Goal: Transaction & Acquisition: Purchase product/service

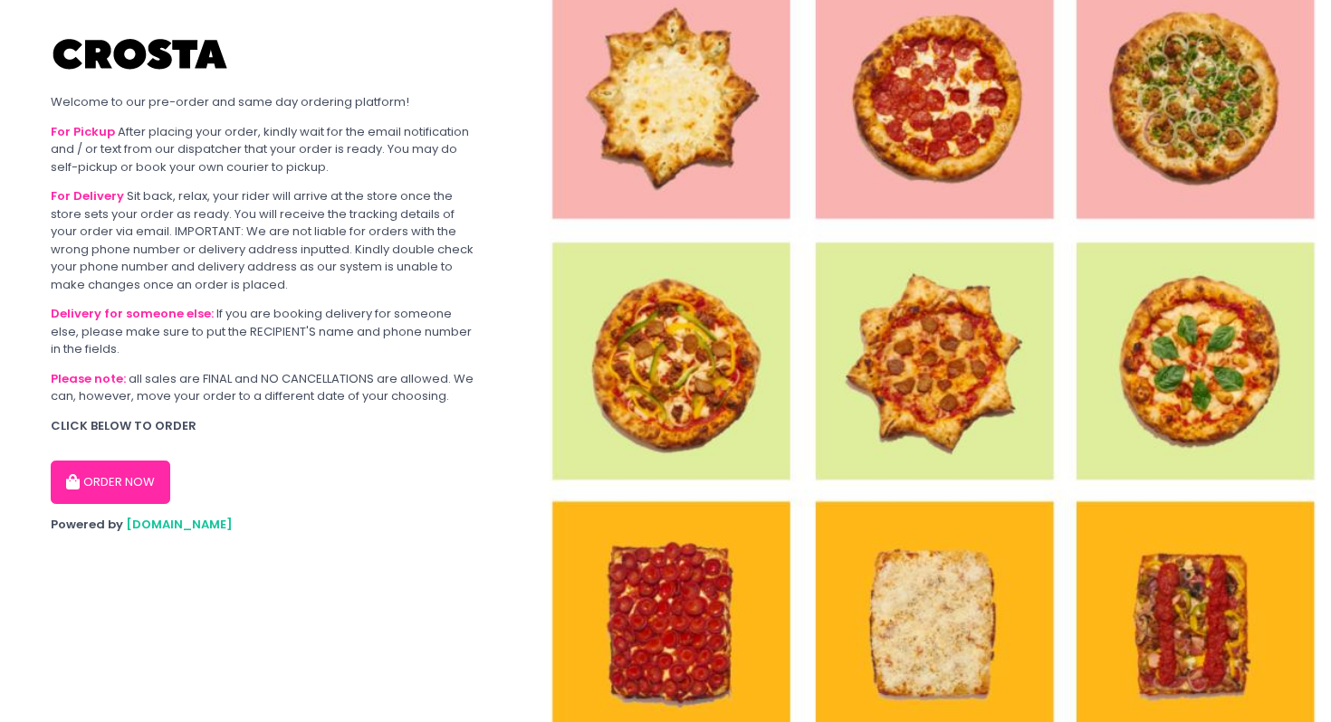
click at [86, 476] on button "ORDER NOW" at bounding box center [111, 482] width 120 height 43
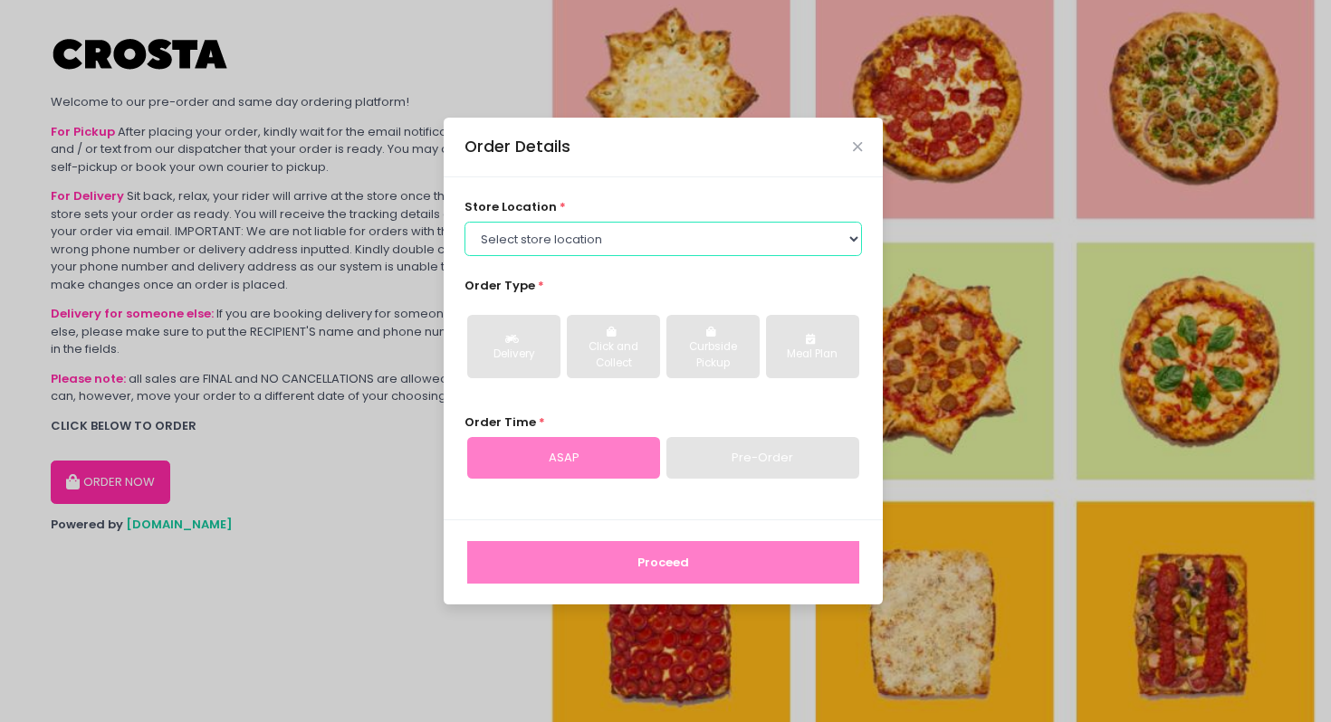
click at [576, 245] on select "Select store location [PERSON_NAME] Pizza - [PERSON_NAME] Pizza - [GEOGRAPHIC_D…" at bounding box center [663, 239] width 398 height 34
select select "5fabb2e53664a8677beaeb89"
click at [464, 222] on select "Select store location [PERSON_NAME] Pizza - [PERSON_NAME] Pizza - [GEOGRAPHIC_D…" at bounding box center [663, 239] width 398 height 34
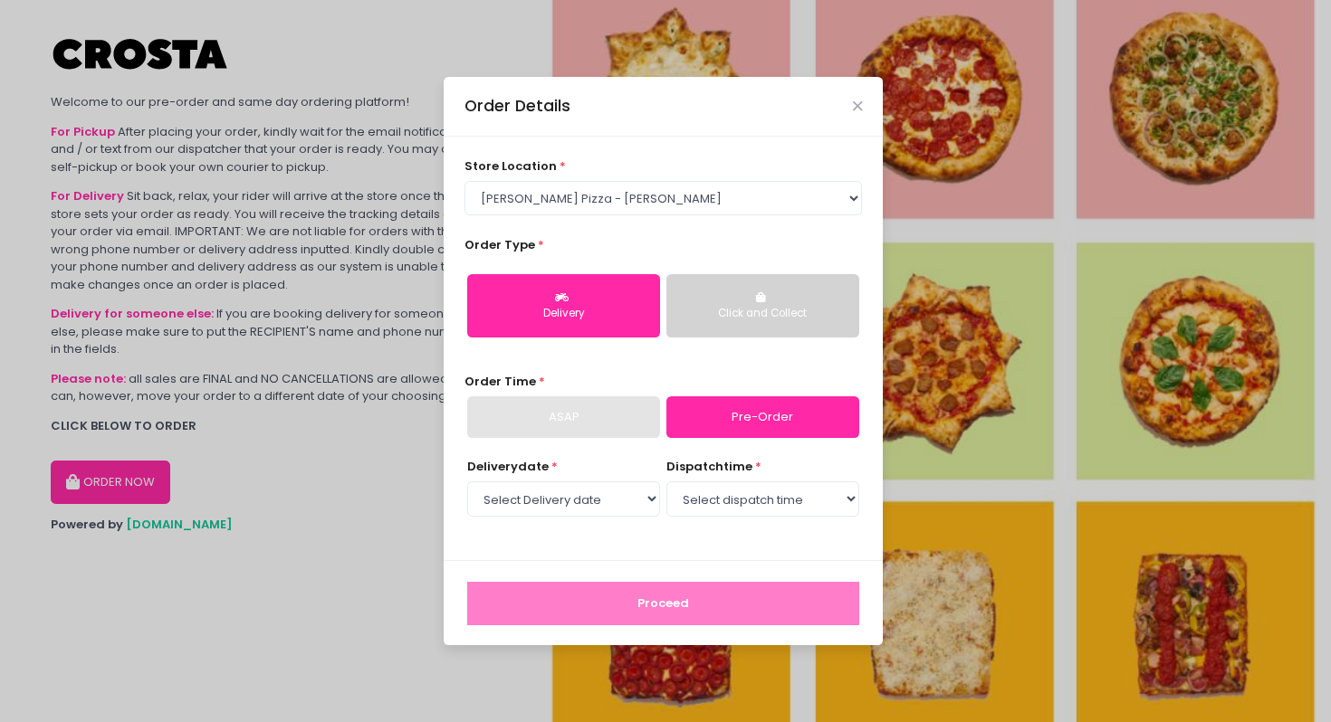
click at [775, 315] on div "Click and Collect" at bounding box center [762, 314] width 167 height 16
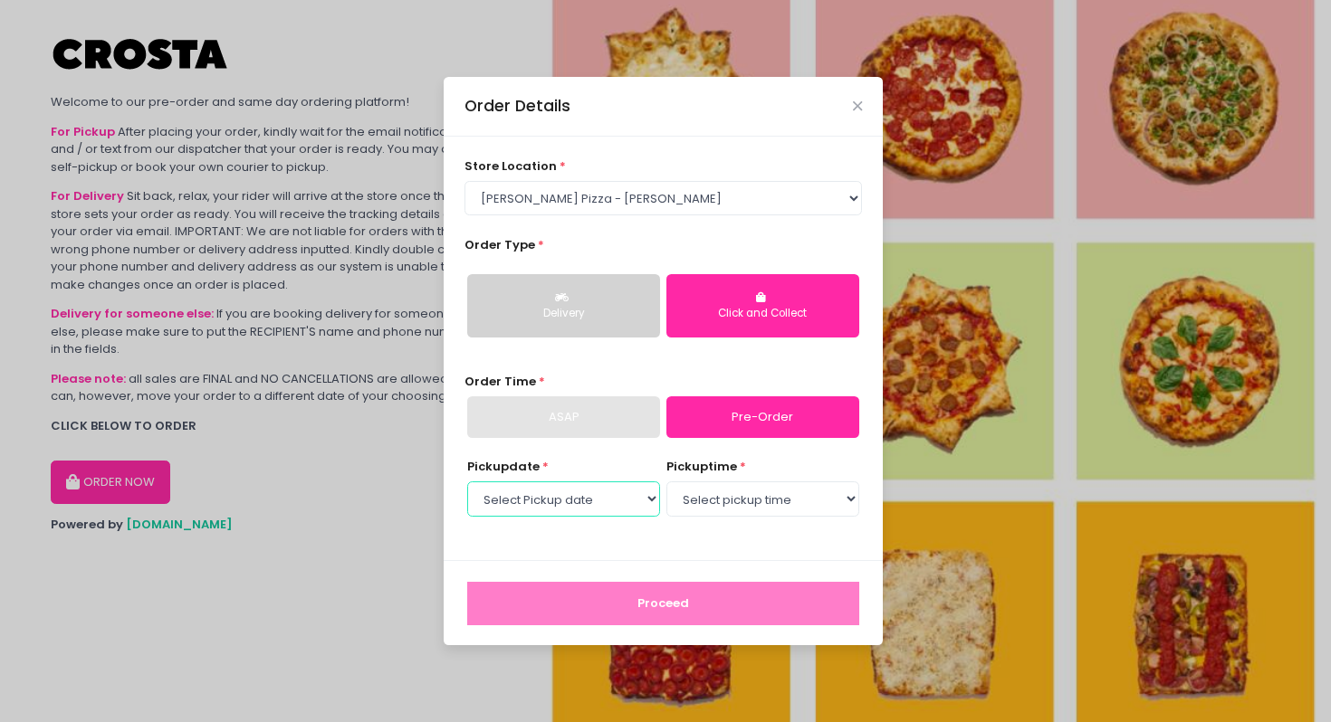
click at [588, 503] on select "Select Pickup date [DATE] [DATE] [DATE] [DATE] [DATE]" at bounding box center [563, 499] width 193 height 34
select select "[DATE]"
click at [467, 482] on select "Select Pickup date [DATE] [DATE] [DATE] [DATE] [DATE]" at bounding box center [563, 499] width 193 height 34
click at [732, 490] on select "Select pickup time 12:00 PM - 12:30 PM 12:30 PM - 01:00 PM 01:00 PM - 01:30 PM …" at bounding box center [762, 499] width 193 height 34
click at [589, 308] on div "Delivery" at bounding box center [563, 314] width 167 height 16
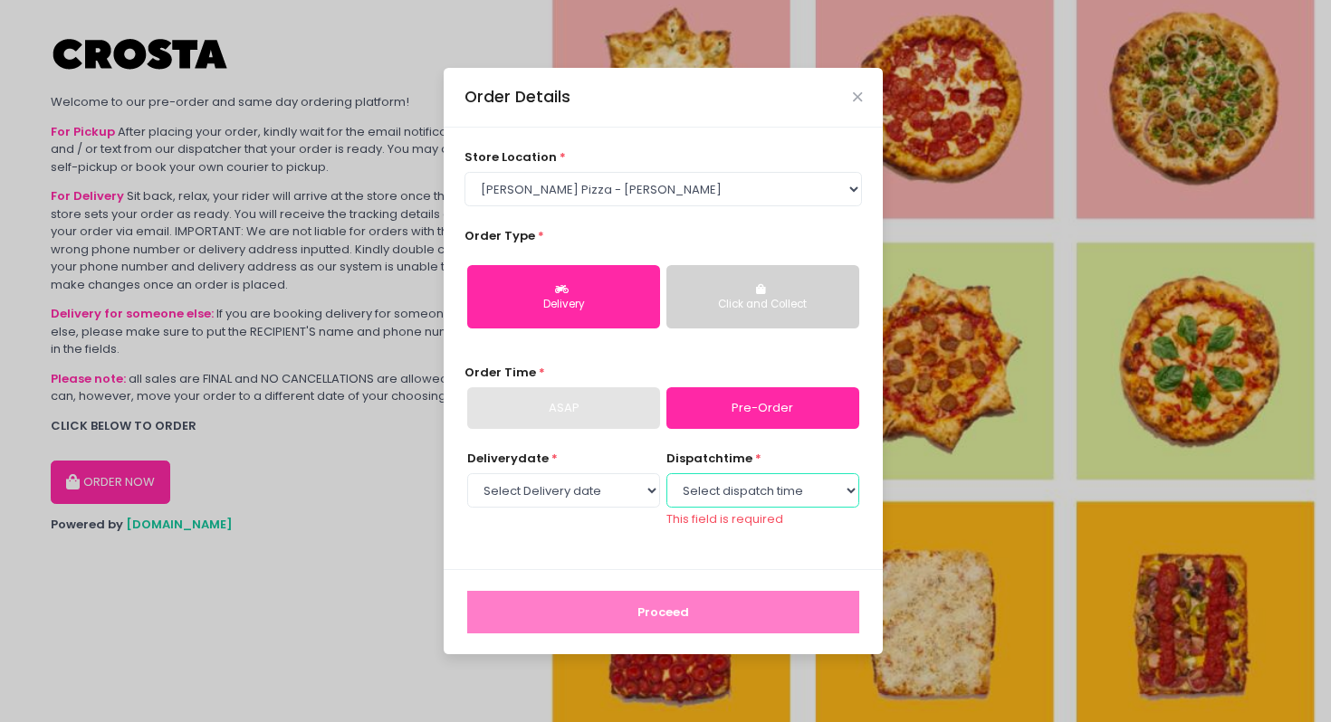
click at [688, 485] on select "Select dispatch time 12:00 PM - 12:30 PM 12:30 PM - 01:00 PM 01:00 PM - 01:30 P…" at bounding box center [762, 490] width 193 height 34
click at [666, 482] on select "Select dispatch time 12:00 PM - 12:30 PM 12:30 PM - 01:00 PM 01:00 PM - 01:30 P…" at bounding box center [762, 490] width 193 height 34
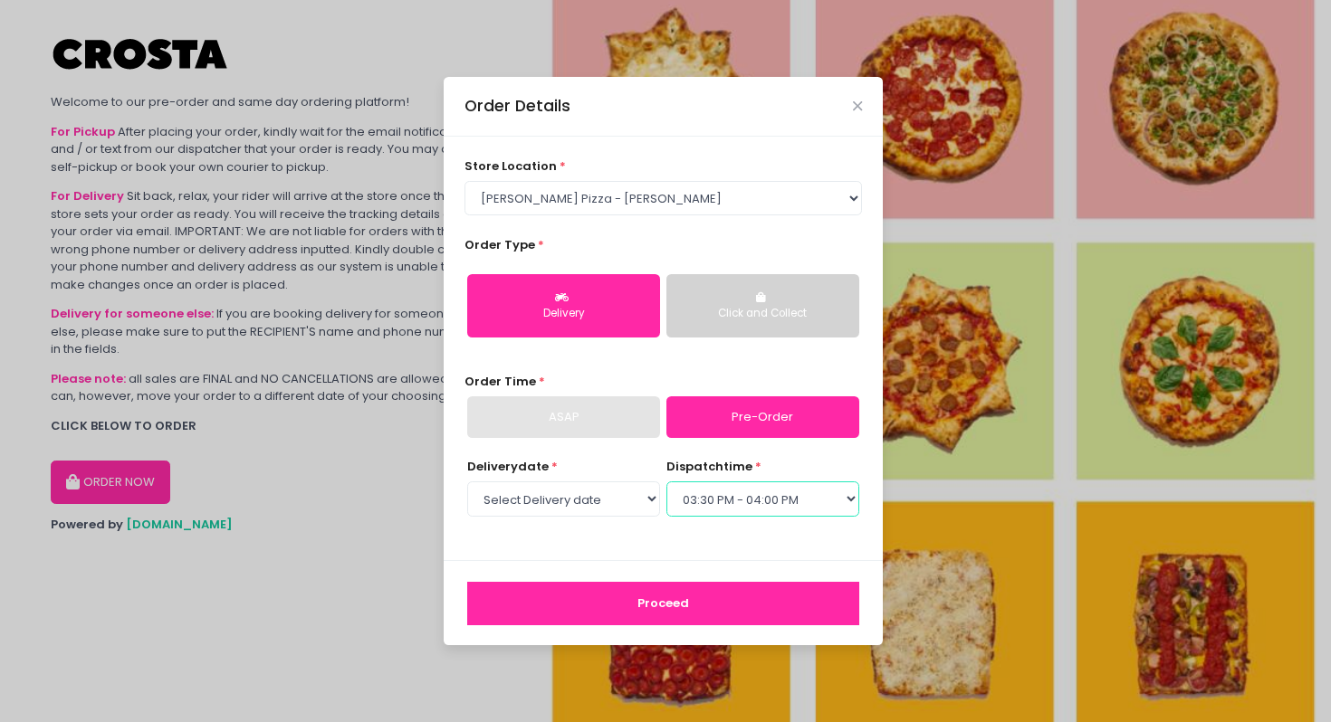
click at [752, 508] on select "Select dispatch time 12:00 PM - 12:30 PM 12:30 PM - 01:00 PM 01:00 PM - 01:30 P…" at bounding box center [762, 499] width 193 height 34
click at [666, 482] on select "Select dispatch time 12:00 PM - 12:30 PM 12:30 PM - 01:00 PM 01:00 PM - 01:30 P…" at bounding box center [762, 499] width 193 height 34
click at [751, 508] on select "Select dispatch time 12:00 PM - 12:30 PM 12:30 PM - 01:00 PM 01:00 PM - 01:30 P…" at bounding box center [762, 499] width 193 height 34
click at [666, 482] on select "Select dispatch time 12:00 PM - 12:30 PM 12:30 PM - 01:00 PM 01:00 PM - 01:30 P…" at bounding box center [762, 499] width 193 height 34
click at [718, 503] on select "Select dispatch time 12:00 PM - 12:30 PM 12:30 PM - 01:00 PM 01:00 PM - 01:30 P…" at bounding box center [762, 499] width 193 height 34
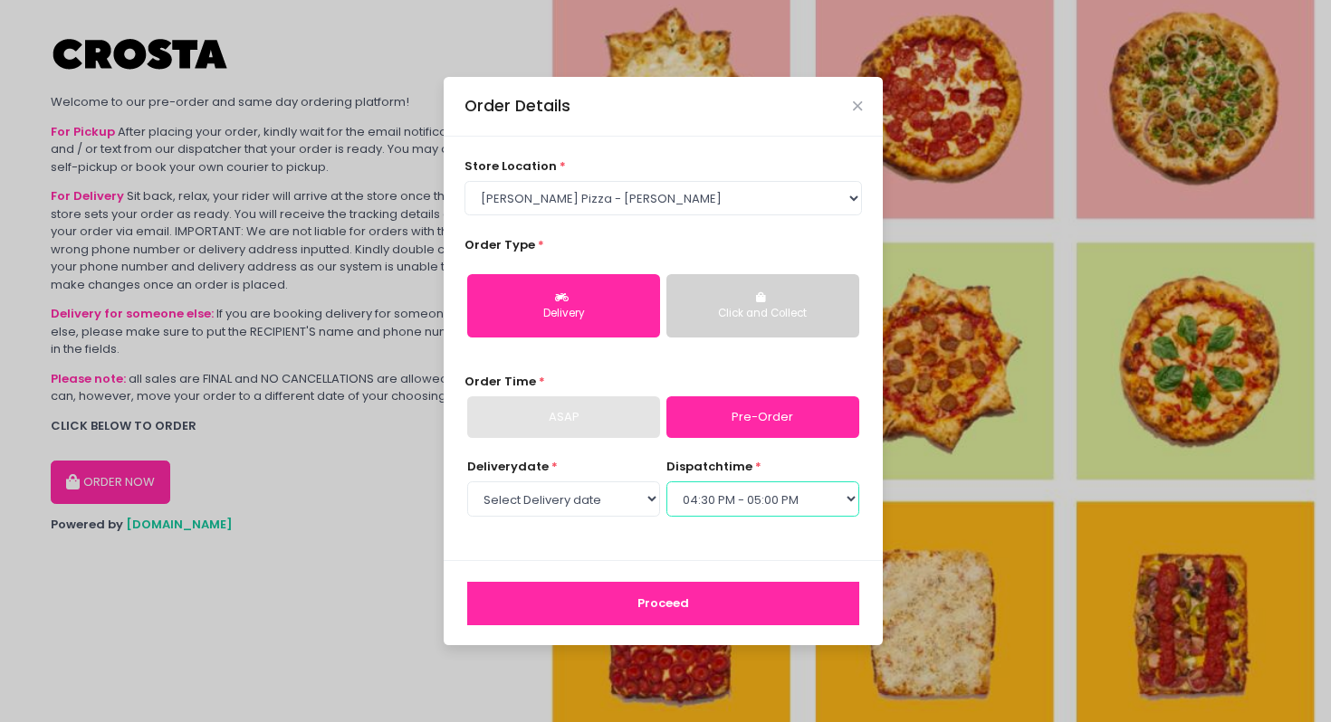
click at [666, 482] on select "Select dispatch time 12:00 PM - 12:30 PM 12:30 PM - 01:00 PM 01:00 PM - 01:30 P…" at bounding box center [762, 499] width 193 height 34
click at [687, 531] on div "Delivery date * Select Delivery date [DATE] [DATE] [DATE] [DATE] [DATE] dispatc…" at bounding box center [663, 498] width 398 height 81
click at [710, 506] on select "Select dispatch time 12:00 PM - 12:30 PM 12:30 PM - 01:00 PM 01:00 PM - 01:30 P…" at bounding box center [762, 499] width 193 height 34
select select "16:00"
click at [666, 482] on select "Select dispatch time 12:00 PM - 12:30 PM 12:30 PM - 01:00 PM 01:00 PM - 01:30 P…" at bounding box center [762, 499] width 193 height 34
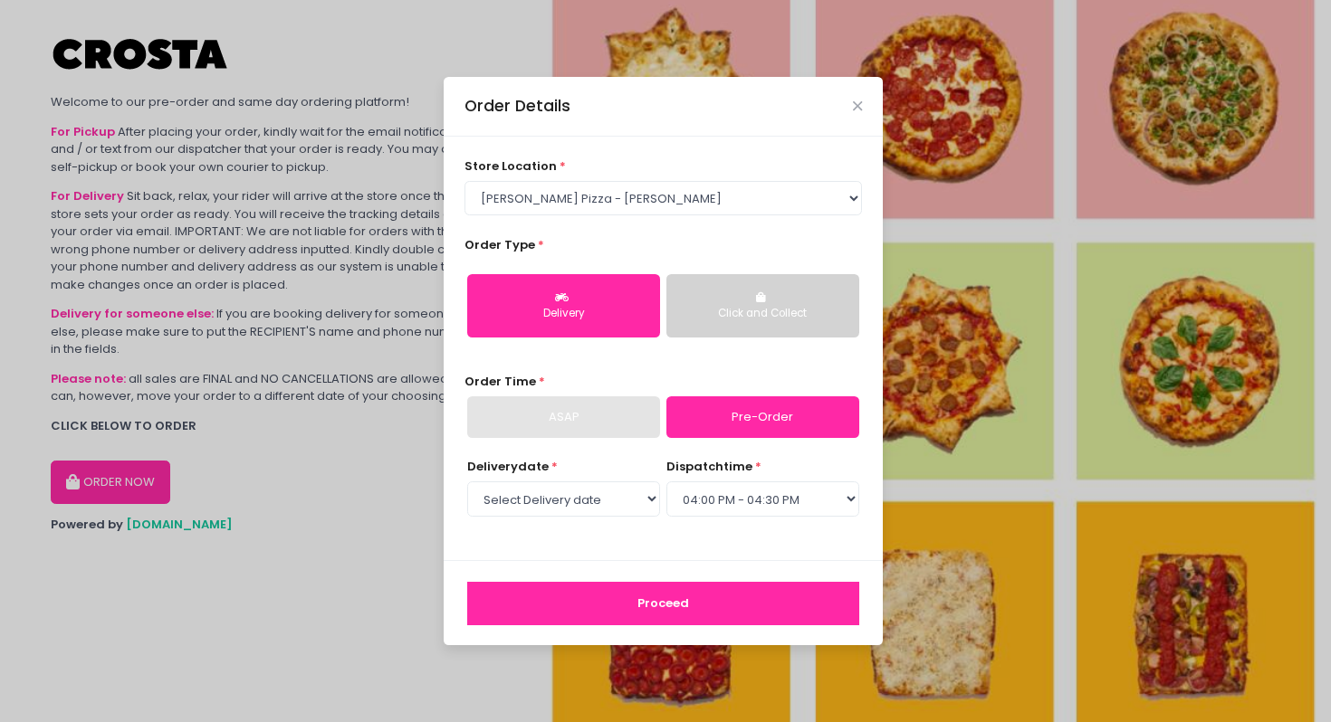
click at [692, 547] on div "store location * Select store location [PERSON_NAME] Pizza - [PERSON_NAME] Pizz…" at bounding box center [663, 349] width 439 height 425
click at [856, 106] on icon "Close" at bounding box center [857, 107] width 9 height 14
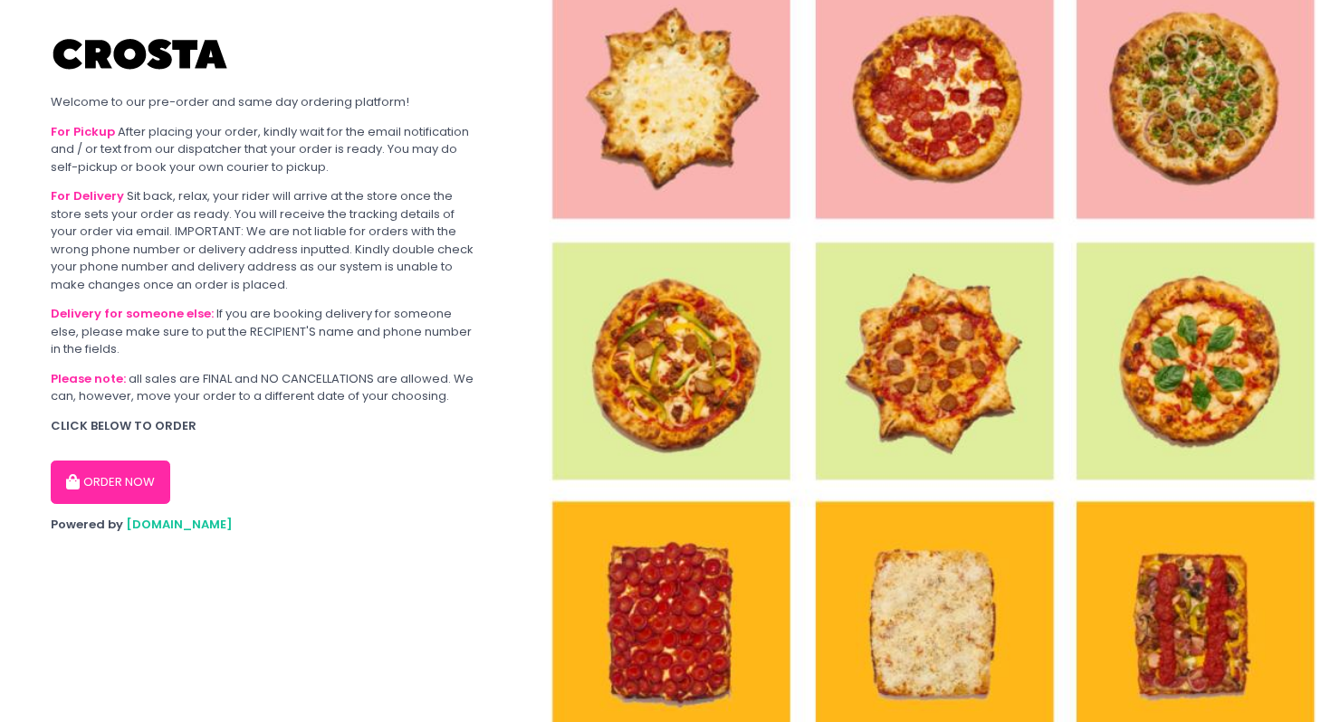
click at [111, 479] on button "ORDER NOW" at bounding box center [111, 482] width 120 height 43
select select "5fabb2e53664a8677beaeb89"
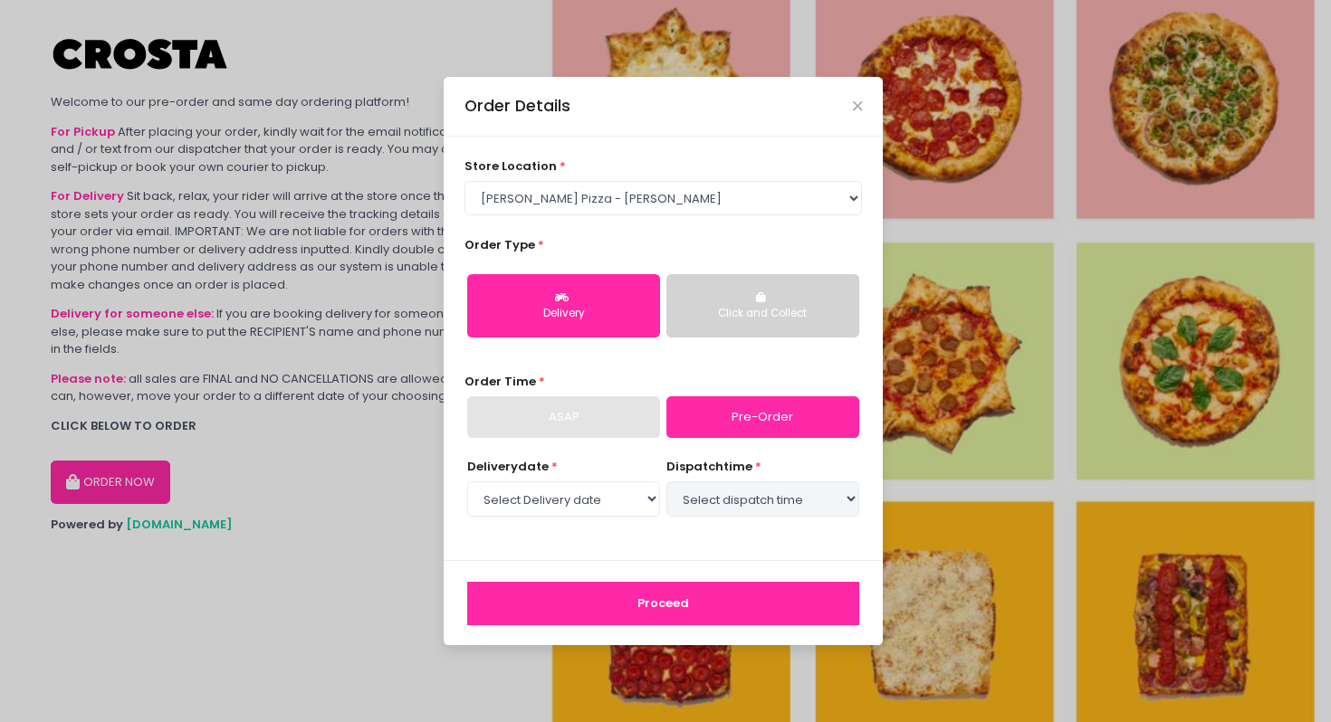
select select "[DATE]"
select select "16:00"
click at [639, 591] on button "Proceed" at bounding box center [663, 603] width 392 height 43
